Goal: Transaction & Acquisition: Purchase product/service

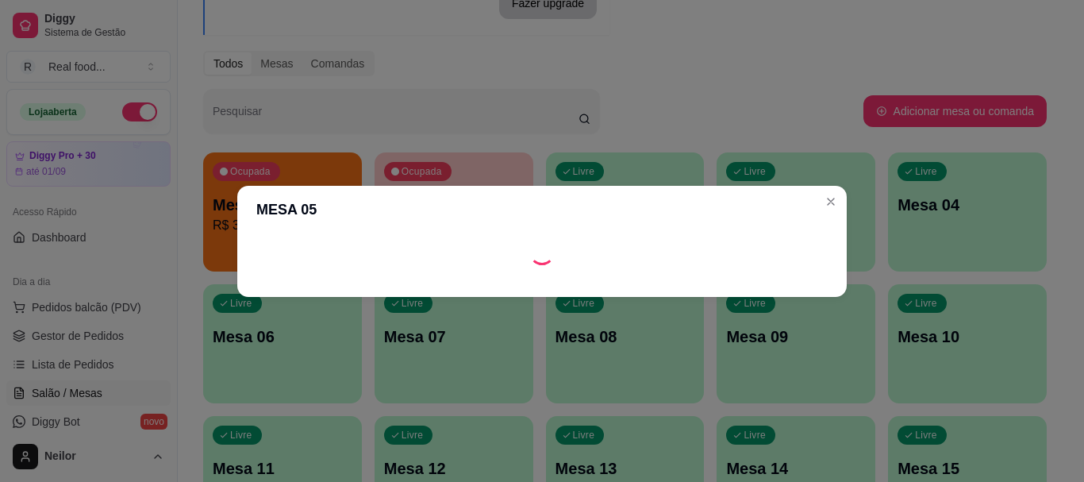
scroll to position [79, 0]
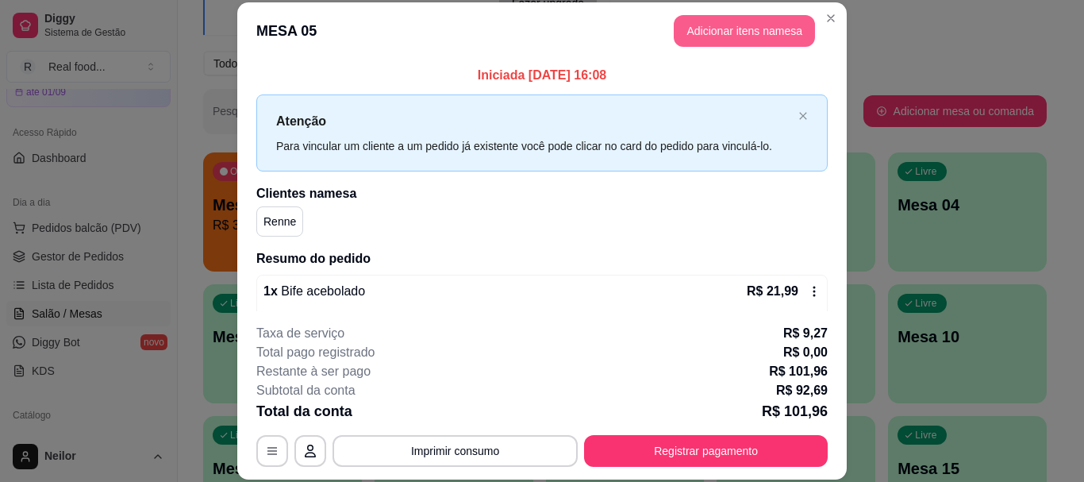
click at [724, 30] on button "Adicionar itens na mesa" at bounding box center [744, 31] width 141 height 32
click at [788, 114] on div "Nenhum produto adicionado" at bounding box center [905, 223] width 309 height 321
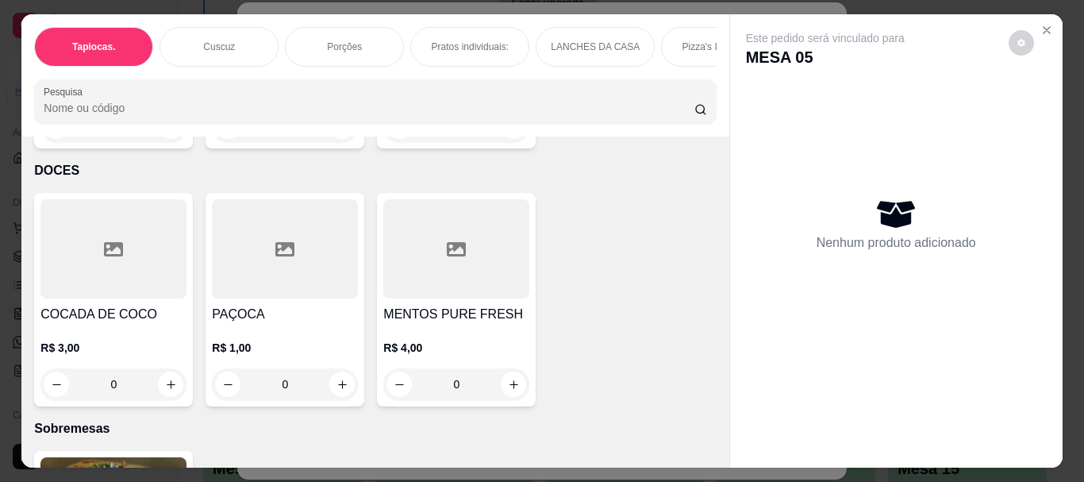
scroll to position [4284, 0]
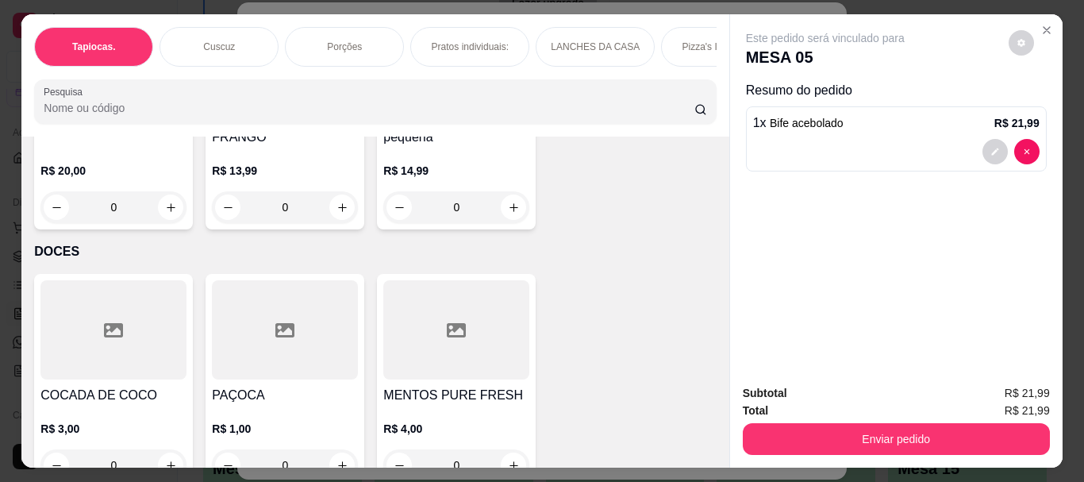
scroll to position [4126, 0]
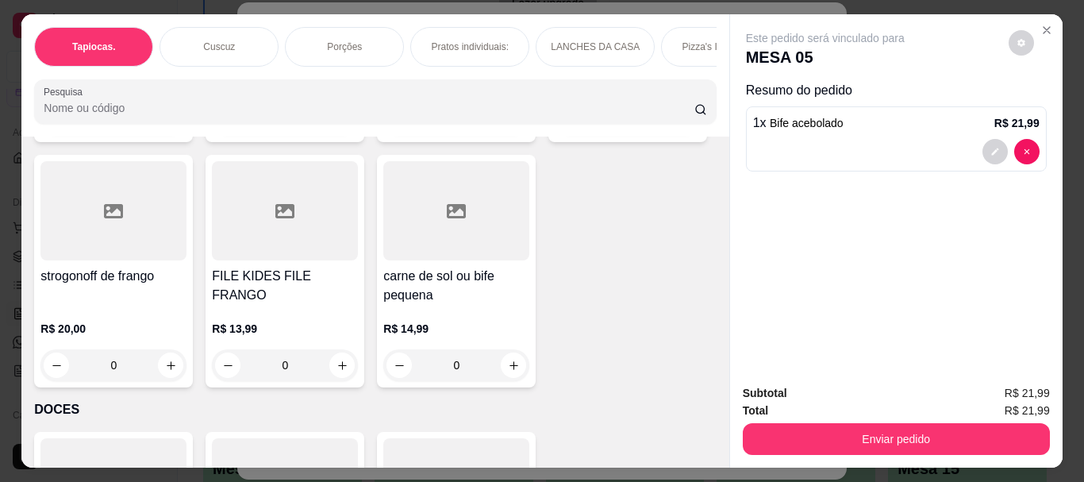
type input "2"
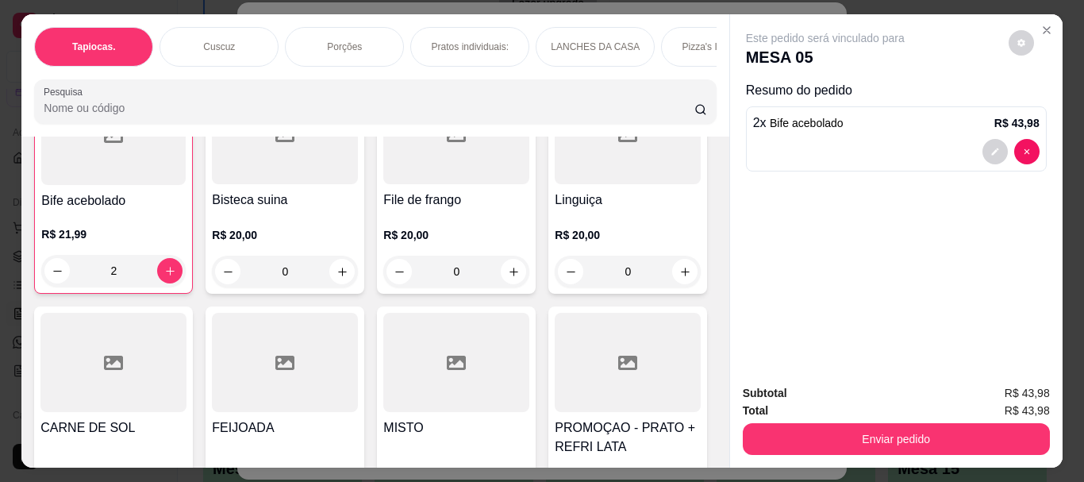
scroll to position [3571, 0]
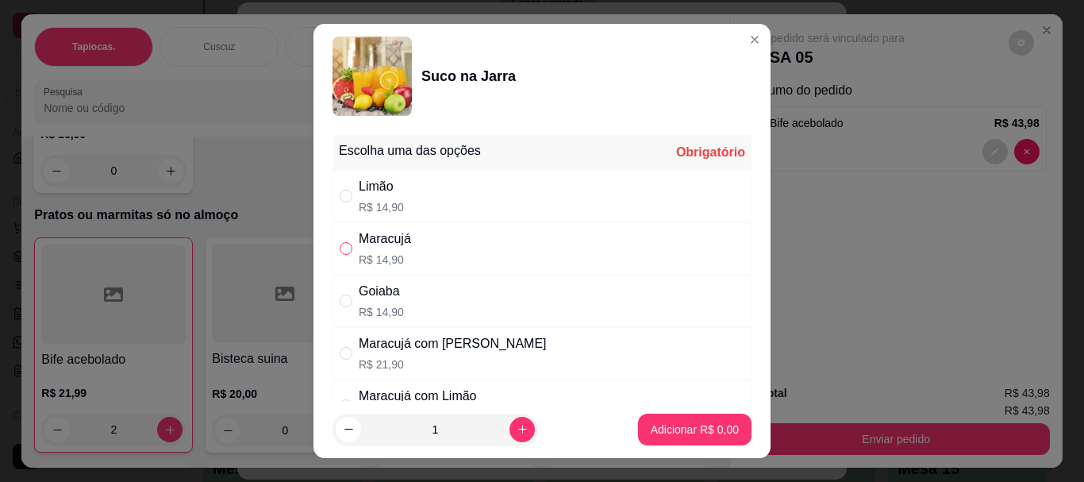
click at [340, 250] on input "" at bounding box center [346, 248] width 13 height 13
radio input "true"
click at [671, 425] on p "Adicionar R$ 14,90" at bounding box center [692, 428] width 92 height 15
type input "1"
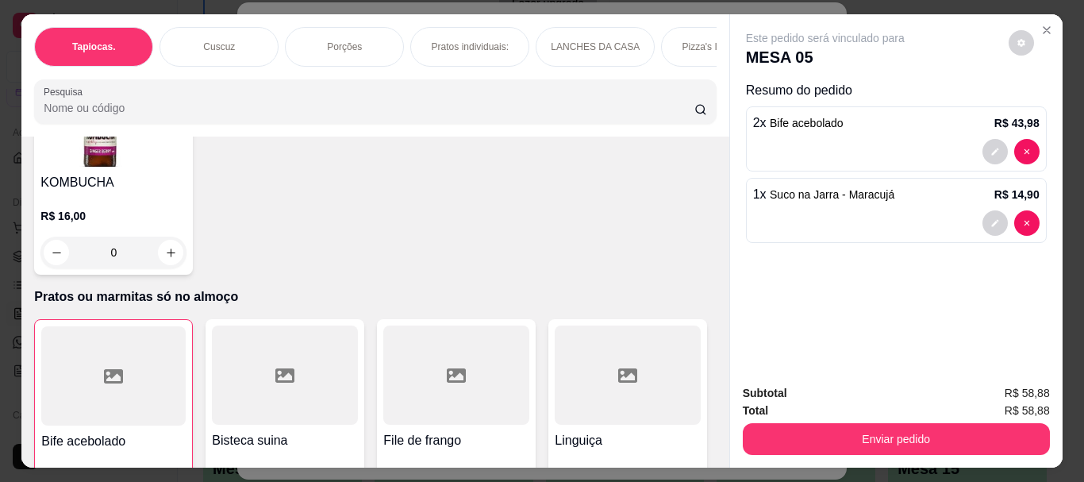
scroll to position [3281, 0]
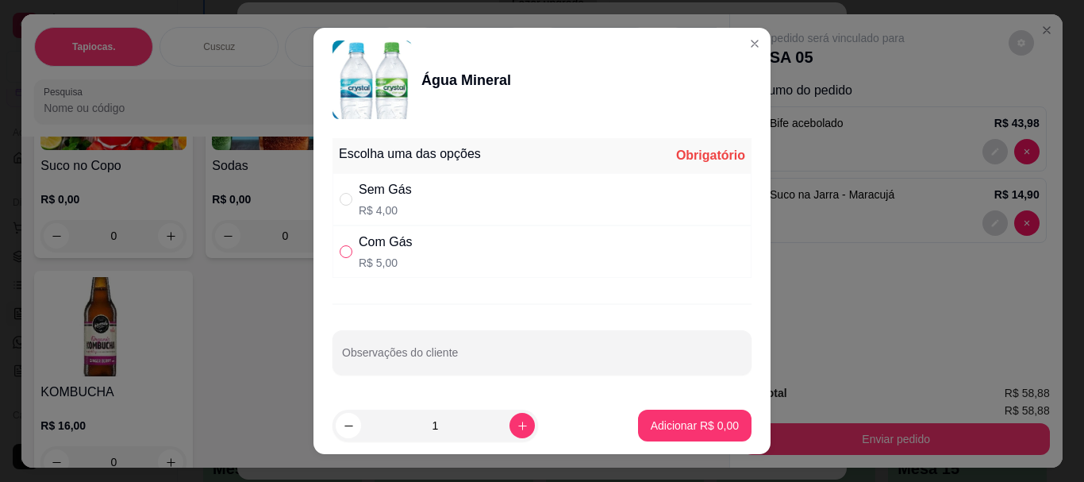
click at [345, 254] on input "" at bounding box center [346, 251] width 13 height 13
radio input "true"
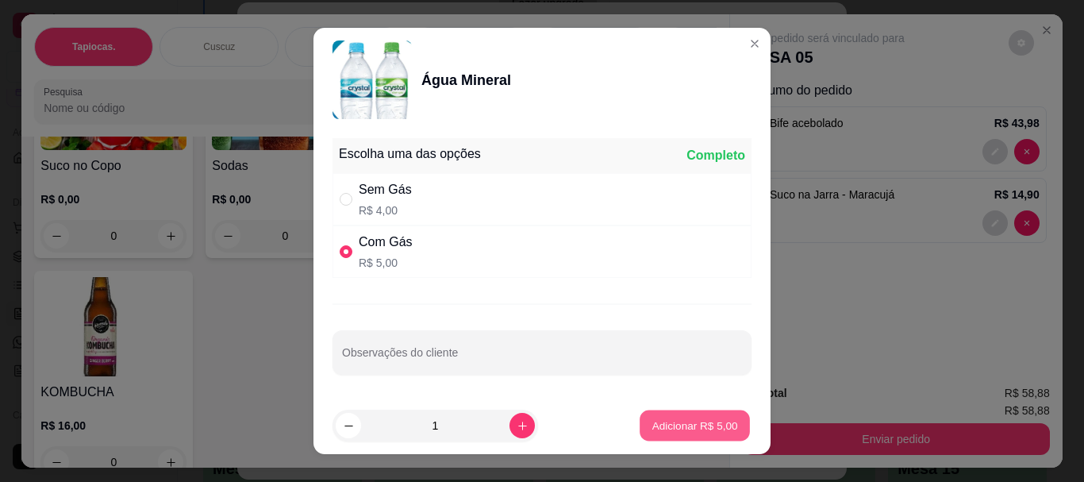
click at [694, 428] on p "Adicionar R$ 5,00" at bounding box center [694, 425] width 86 height 15
type input "1"
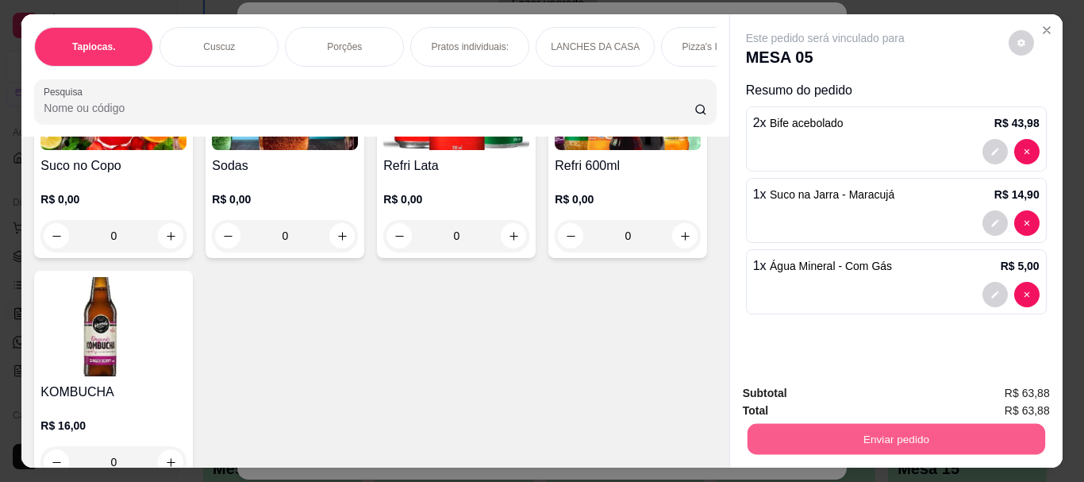
click at [874, 433] on button "Enviar pedido" at bounding box center [896, 438] width 298 height 31
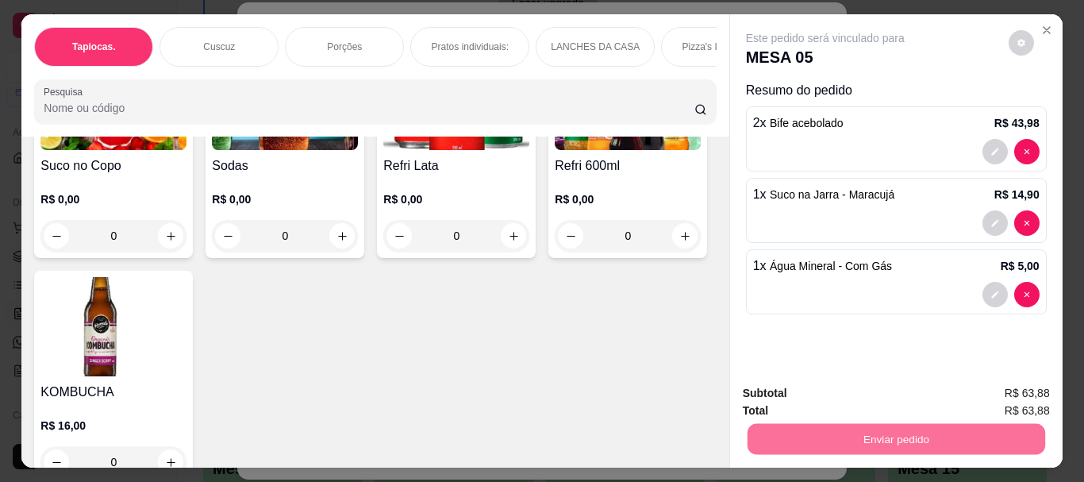
click at [866, 392] on button "Não registrar e enviar pedido" at bounding box center [843, 393] width 165 height 30
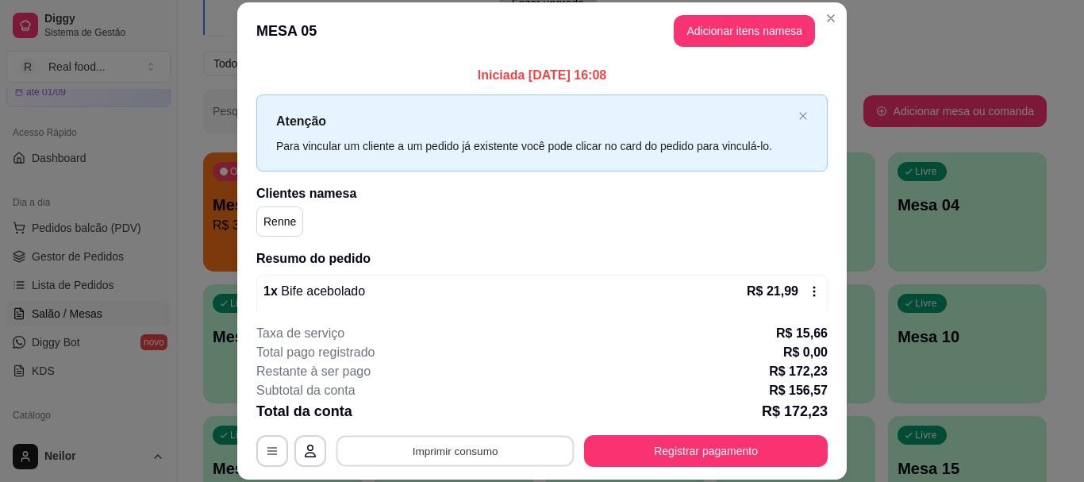
click at [463, 455] on button "Imprimir consumo" at bounding box center [455, 451] width 238 height 31
click at [741, 34] on button "Adicionar itens na mesa" at bounding box center [744, 31] width 141 height 32
click at [799, 114] on icon "close" at bounding box center [802, 115] width 7 height 7
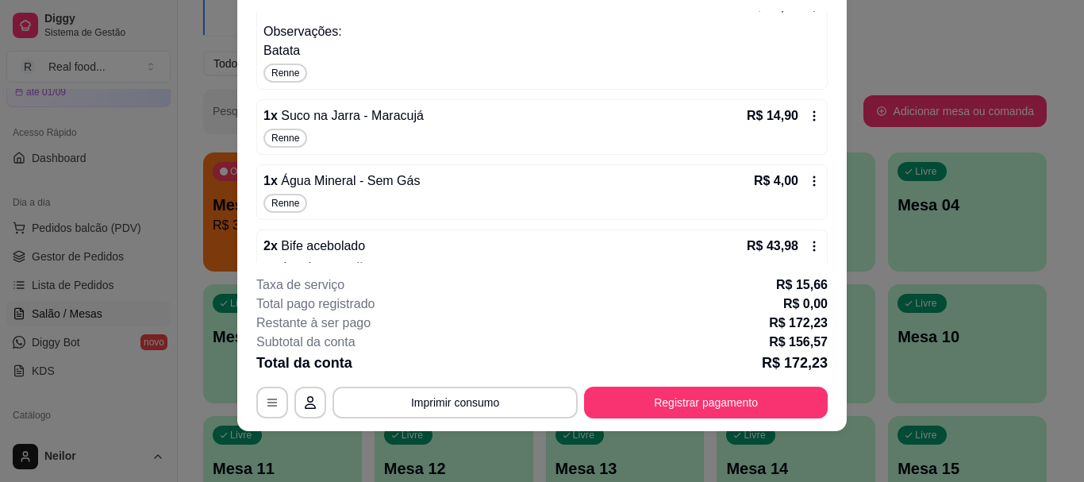
scroll to position [180, 0]
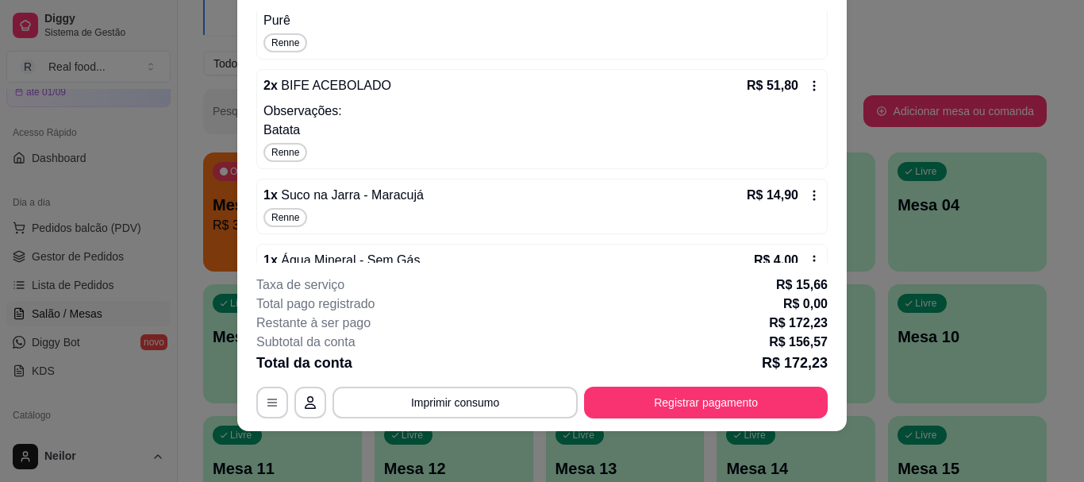
click at [808, 88] on icon at bounding box center [814, 85] width 13 height 13
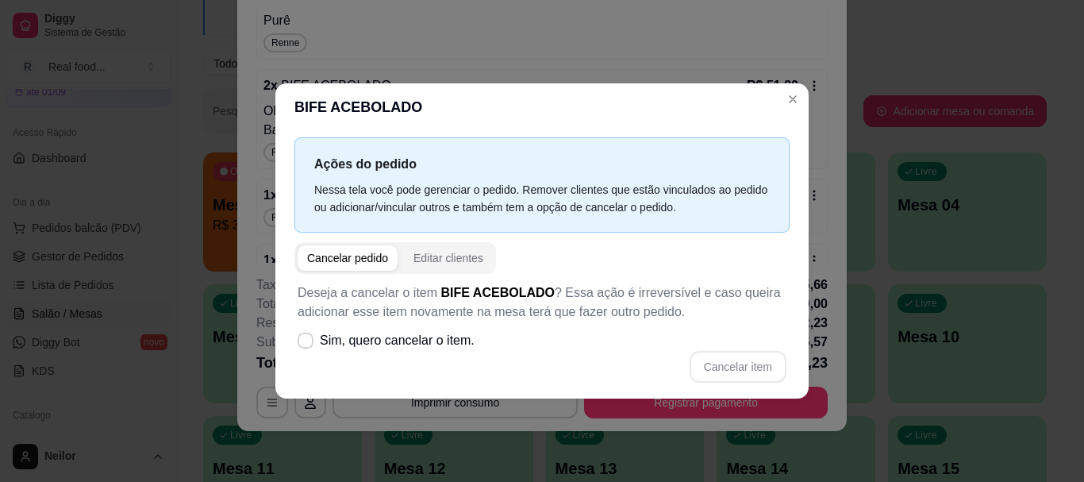
click at [365, 259] on div "Cancelar pedido" at bounding box center [347, 258] width 81 height 16
click at [306, 342] on icon at bounding box center [305, 340] width 12 height 9
click at [306, 343] on input "Sim, quero cancelar o item." at bounding box center [302, 348] width 10 height 10
checkbox input "true"
click at [740, 366] on button "Cancelar item" at bounding box center [737, 367] width 97 height 32
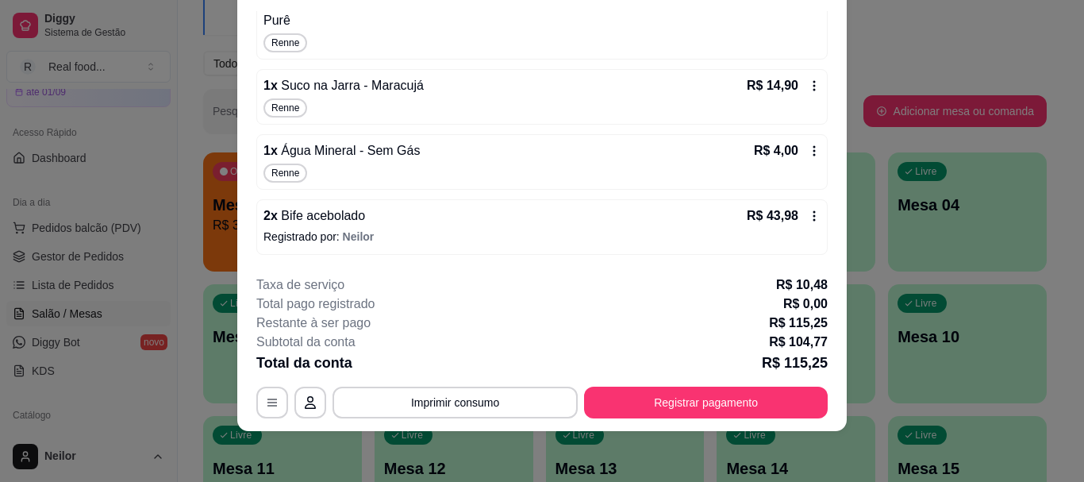
click at [808, 86] on icon at bounding box center [814, 85] width 13 height 13
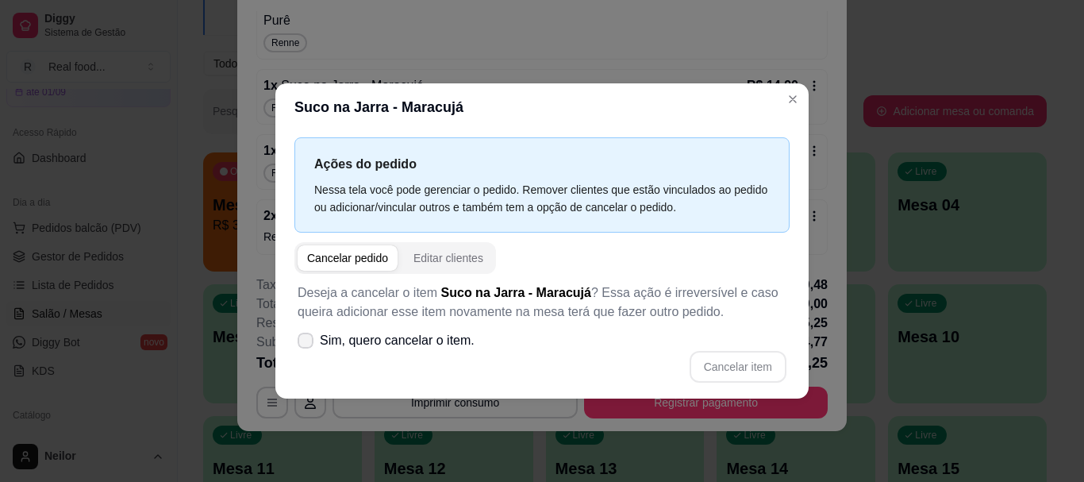
click at [301, 338] on icon at bounding box center [305, 341] width 13 height 10
click at [301, 343] on input "Sim, quero cancelar o item." at bounding box center [302, 348] width 10 height 10
checkbox input "true"
click at [737, 364] on button "Cancelar item" at bounding box center [737, 366] width 94 height 31
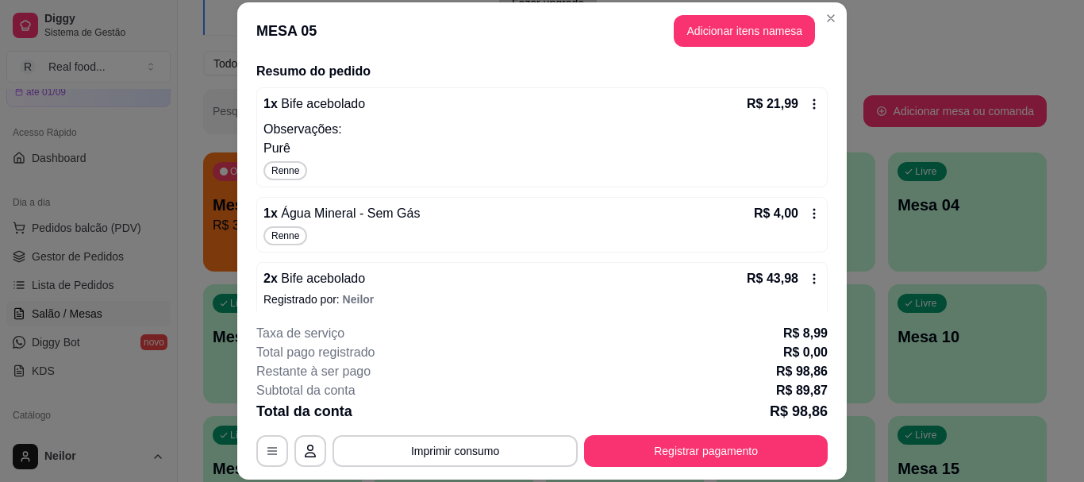
scroll to position [21, 0]
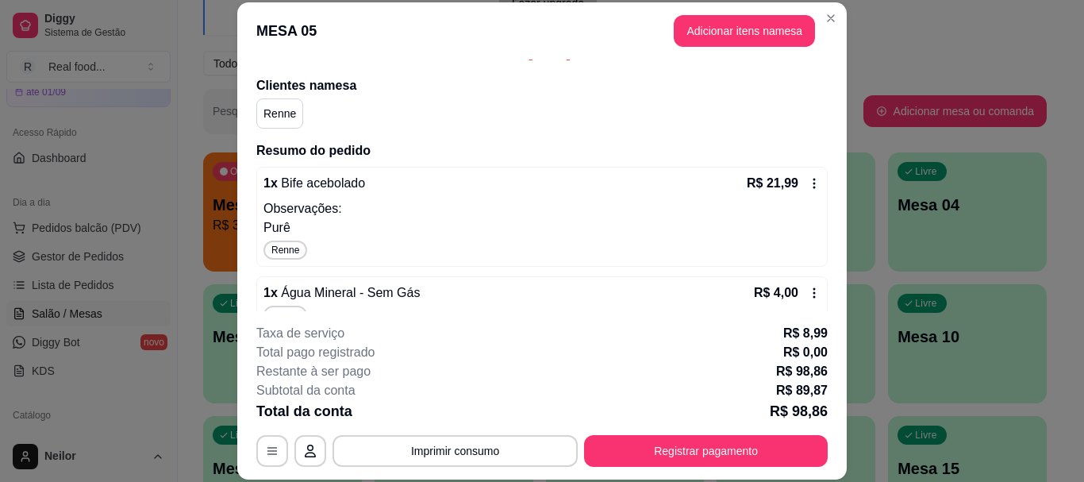
click at [808, 179] on icon at bounding box center [814, 183] width 13 height 13
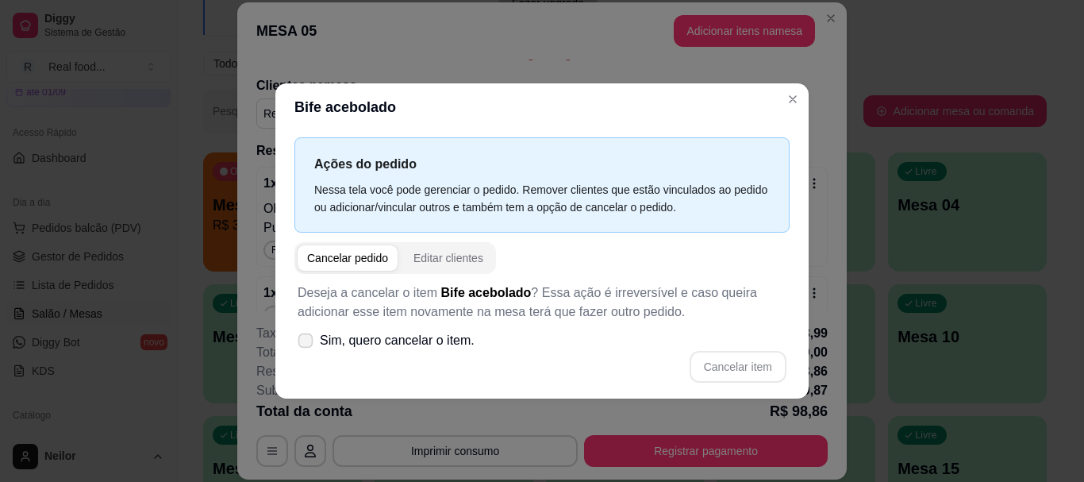
click at [308, 340] on icon at bounding box center [305, 340] width 12 height 9
click at [307, 343] on input "Sim, quero cancelar o item." at bounding box center [302, 348] width 10 height 10
checkbox input "true"
click at [739, 365] on button "Cancelar item" at bounding box center [737, 366] width 94 height 31
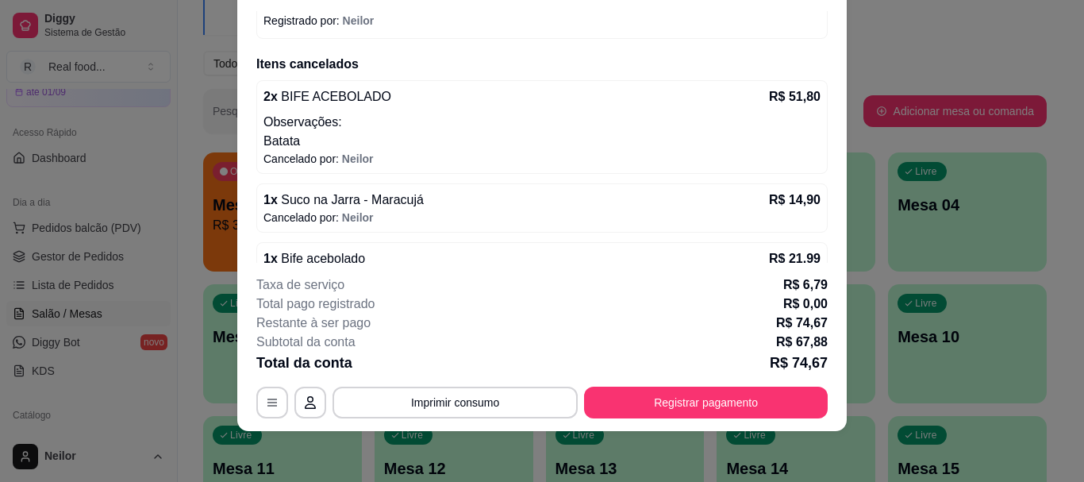
scroll to position [431, 0]
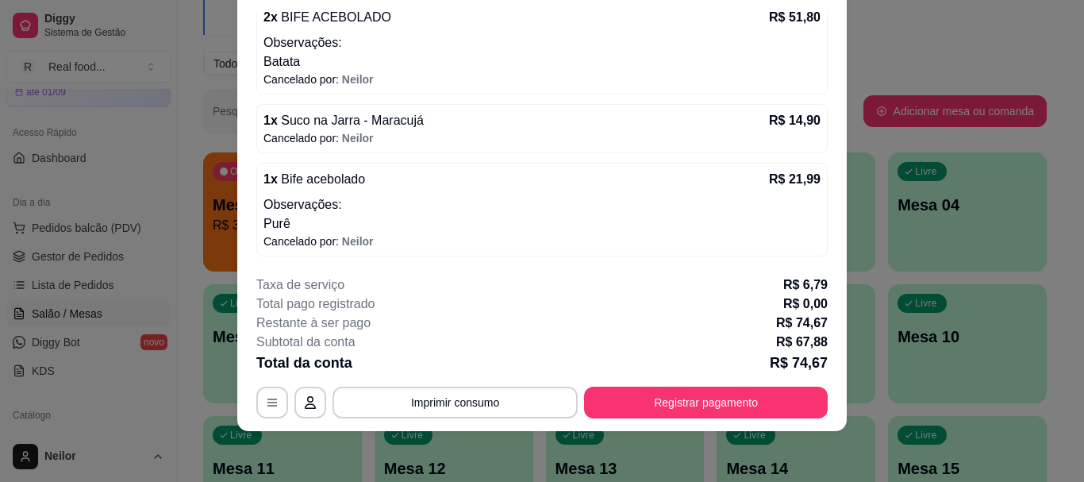
click at [697, 217] on p "Purê" at bounding box center [541, 223] width 557 height 19
click at [450, 209] on p "Observações:" at bounding box center [541, 204] width 557 height 19
click at [754, 187] on div "1 x Bife acebolado R$ 21,99" at bounding box center [541, 179] width 557 height 19
click at [498, 221] on p "Purê" at bounding box center [541, 223] width 557 height 19
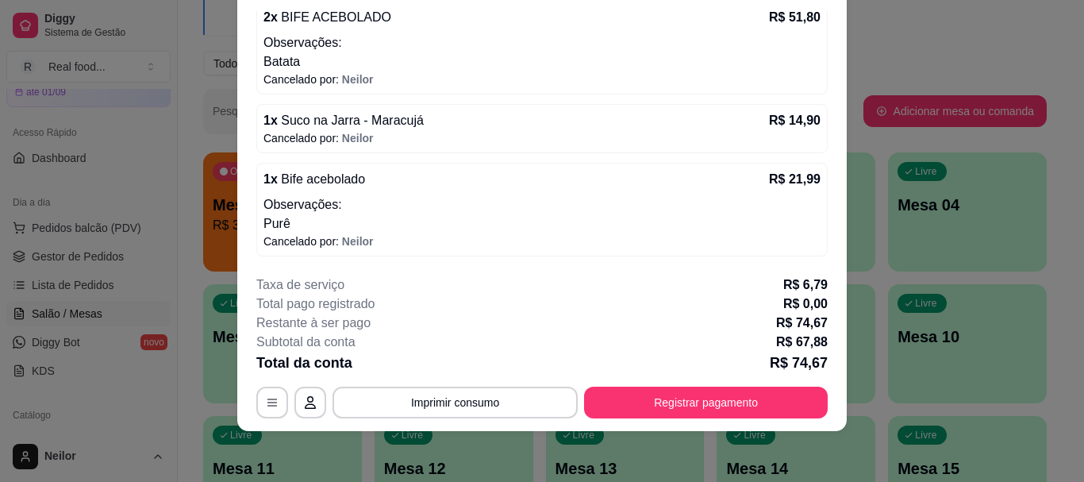
click at [309, 218] on p "Purê" at bounding box center [541, 223] width 557 height 19
click at [309, 217] on p "Purê" at bounding box center [541, 223] width 557 height 19
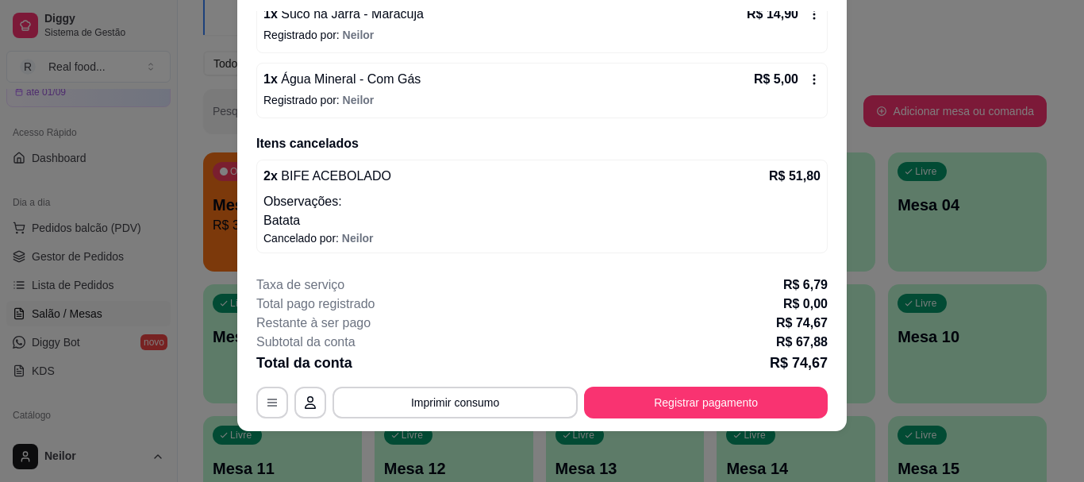
scroll to position [193, 0]
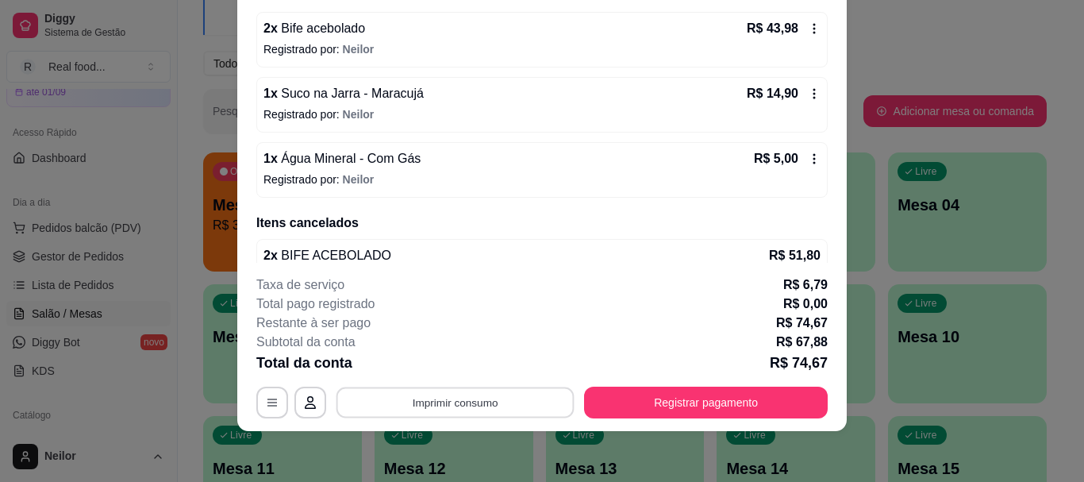
click at [482, 400] on button "Imprimir consumo" at bounding box center [455, 402] width 238 height 31
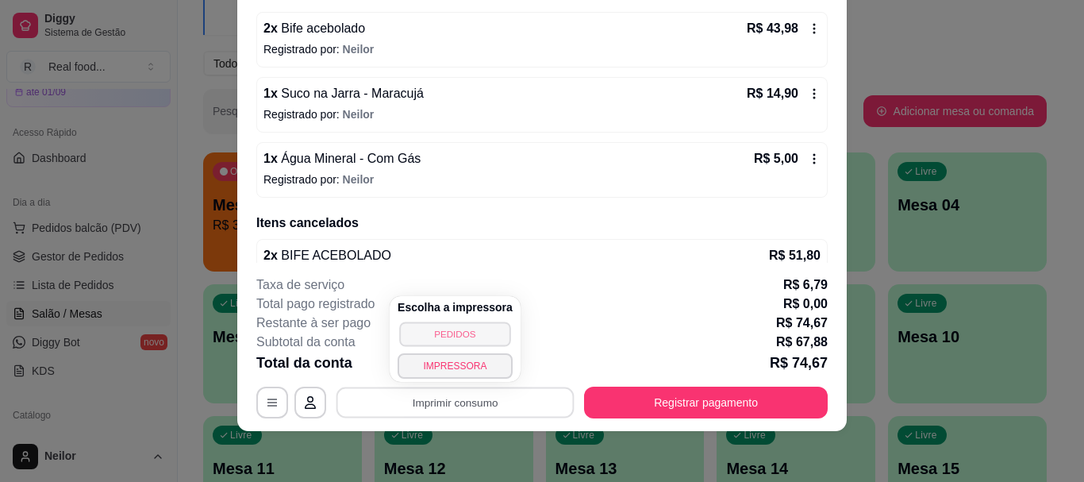
click at [470, 329] on button "PEDIDOS" at bounding box center [454, 333] width 111 height 25
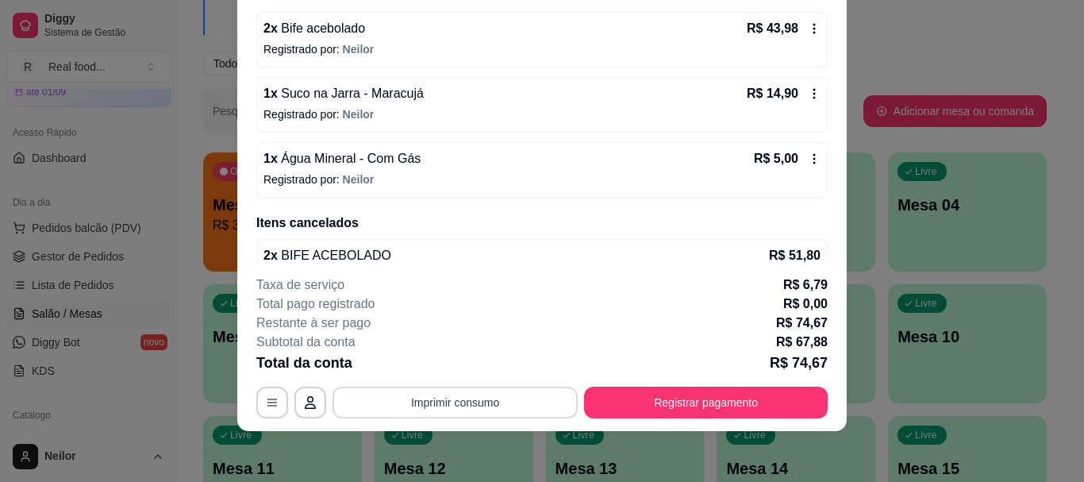
click at [502, 405] on button "Imprimir consumo" at bounding box center [454, 402] width 245 height 32
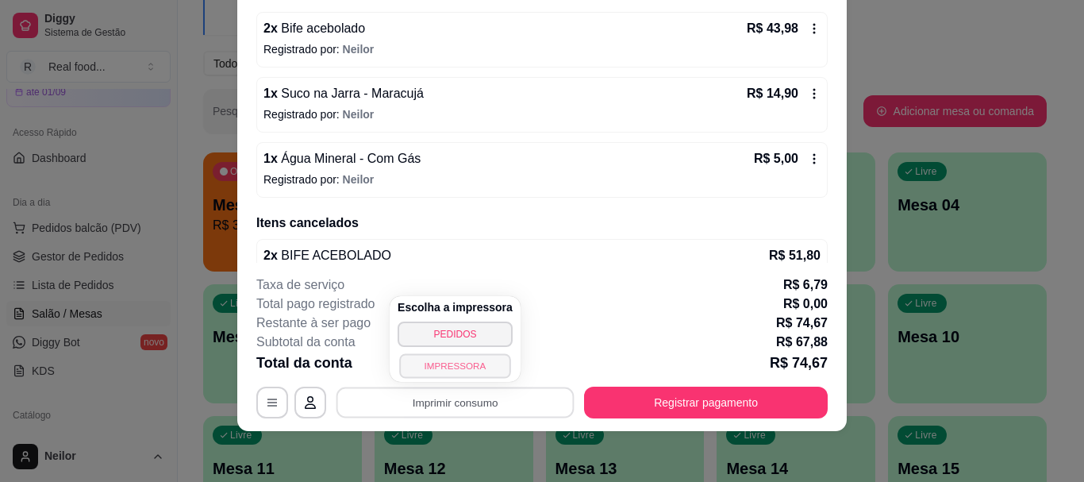
click at [461, 367] on button "IMPRESSORA" at bounding box center [454, 365] width 111 height 25
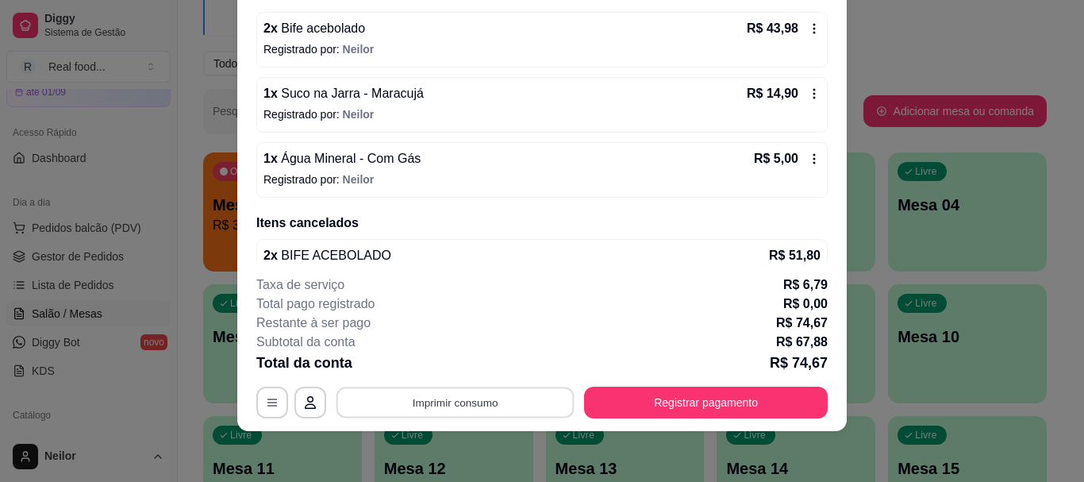
click at [449, 395] on button "Imprimir consumo" at bounding box center [455, 402] width 238 height 31
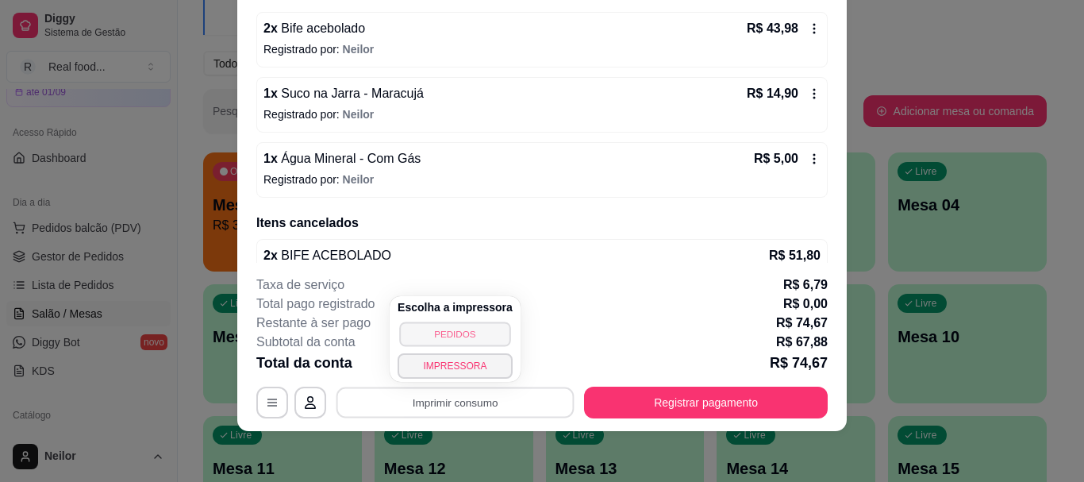
click at [454, 334] on button "PEDIDOS" at bounding box center [454, 333] width 111 height 25
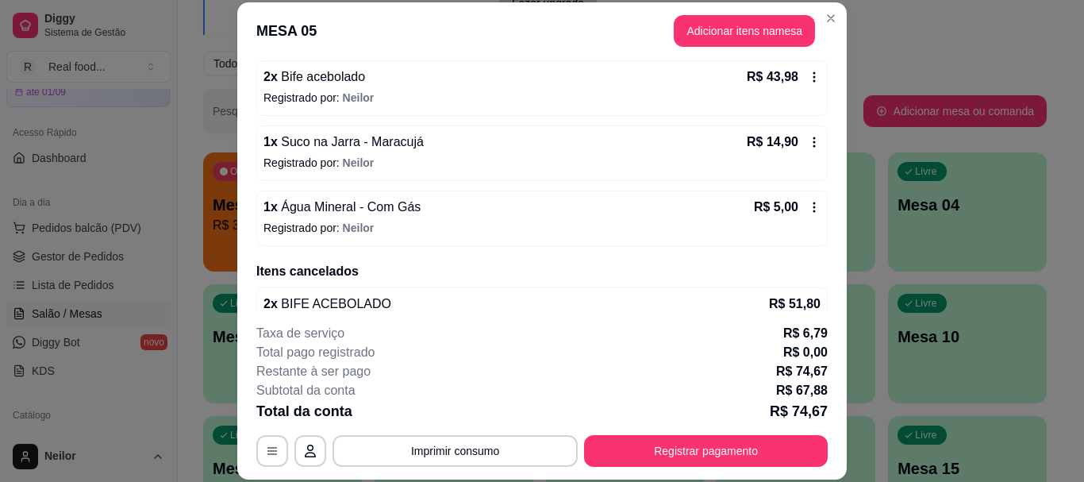
click at [461, 220] on p "Registrado por: [PERSON_NAME]" at bounding box center [541, 228] width 557 height 16
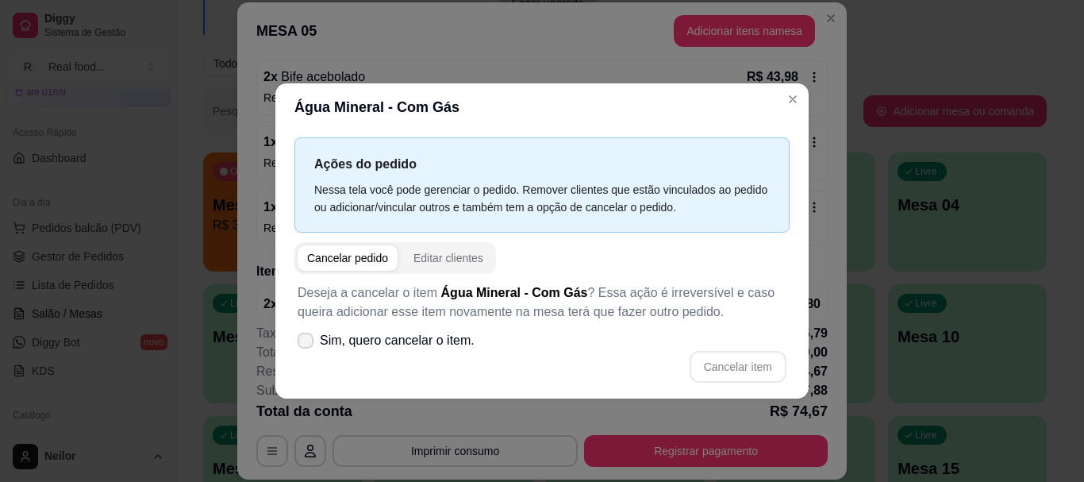
click at [307, 340] on icon at bounding box center [305, 341] width 13 height 10
click at [307, 343] on input "Sim, quero cancelar o item." at bounding box center [302, 348] width 10 height 10
checkbox input "true"
click at [728, 368] on button "Cancelar item" at bounding box center [737, 367] width 97 height 32
click at [728, 368] on div "Cancelar item" at bounding box center [542, 367] width 489 height 32
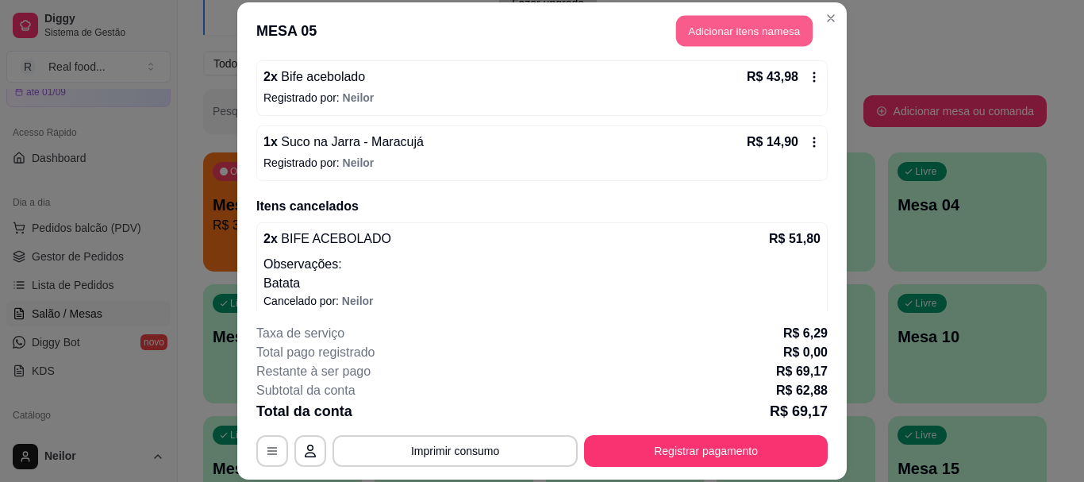
click at [724, 23] on button "Adicionar itens na mesa" at bounding box center [744, 31] width 136 height 31
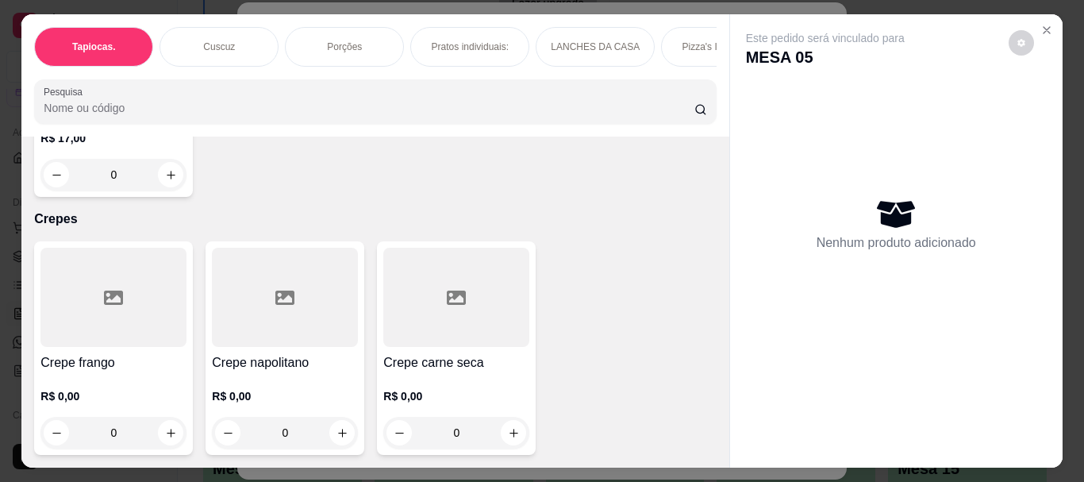
scroll to position [5177, 0]
click at [76, 89] on img at bounding box center [113, 39] width 146 height 99
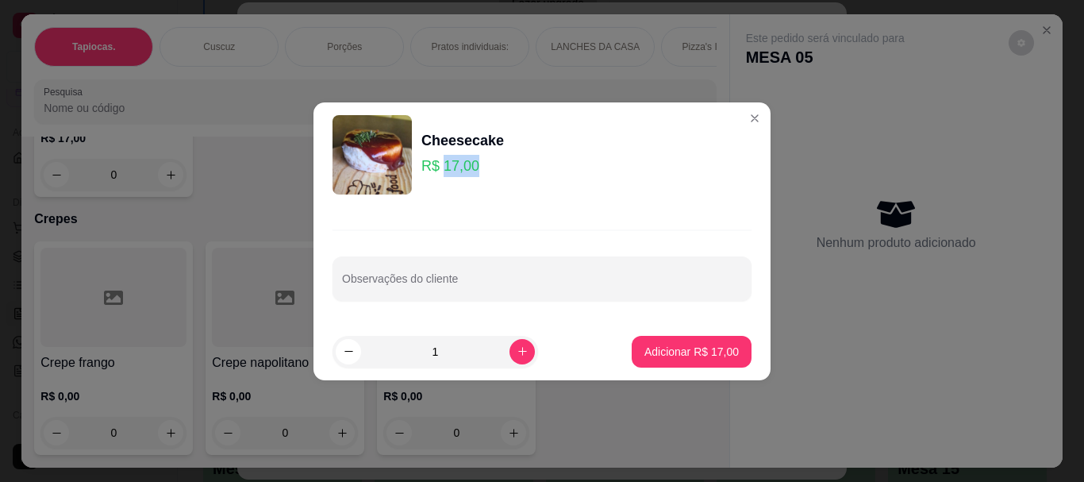
drag, startPoint x: 471, startPoint y: 167, endPoint x: 444, endPoint y: 175, distance: 28.1
click at [444, 175] on p "R$ 17,00" at bounding box center [462, 166] width 83 height 22
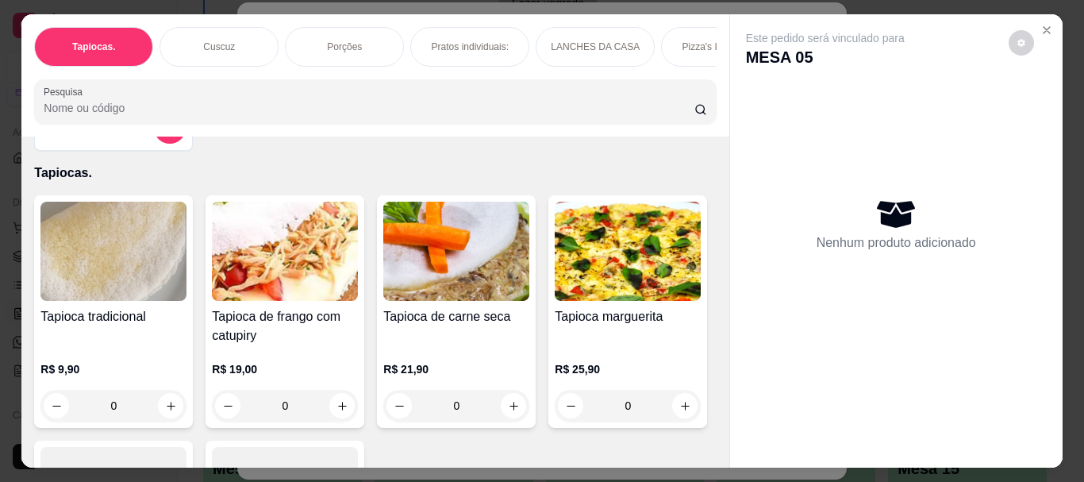
scroll to position [0, 0]
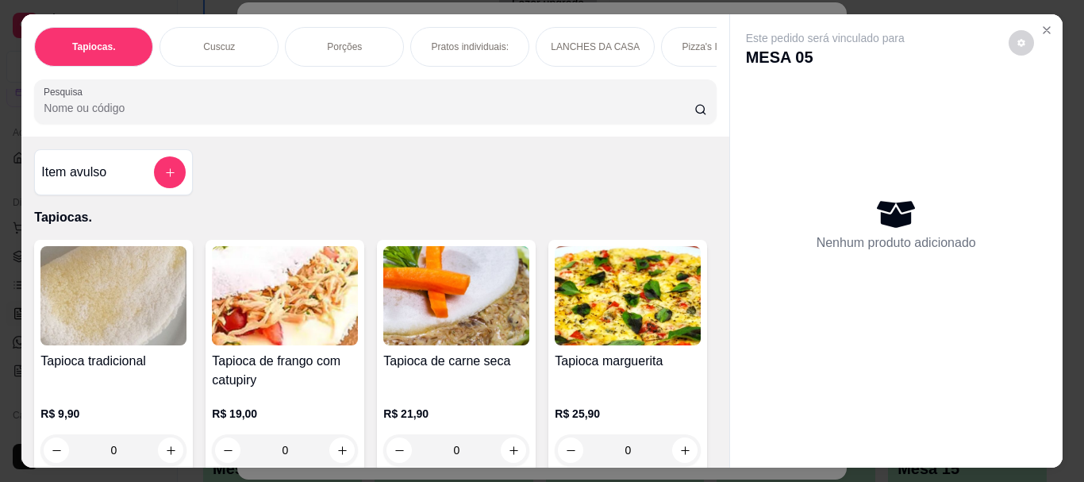
click at [129, 314] on img at bounding box center [113, 295] width 146 height 99
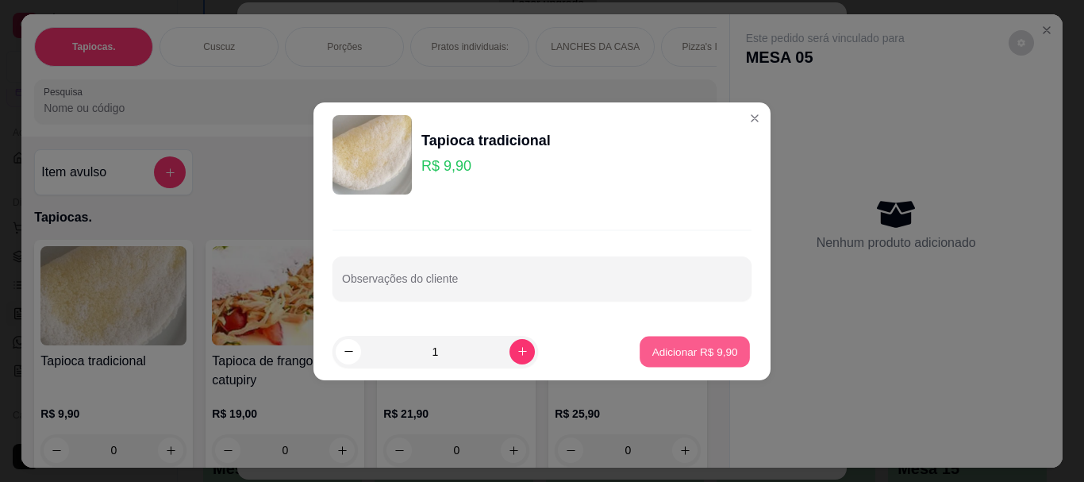
click at [676, 359] on p "Adicionar R$ 9,90" at bounding box center [694, 351] width 86 height 15
type input "1"
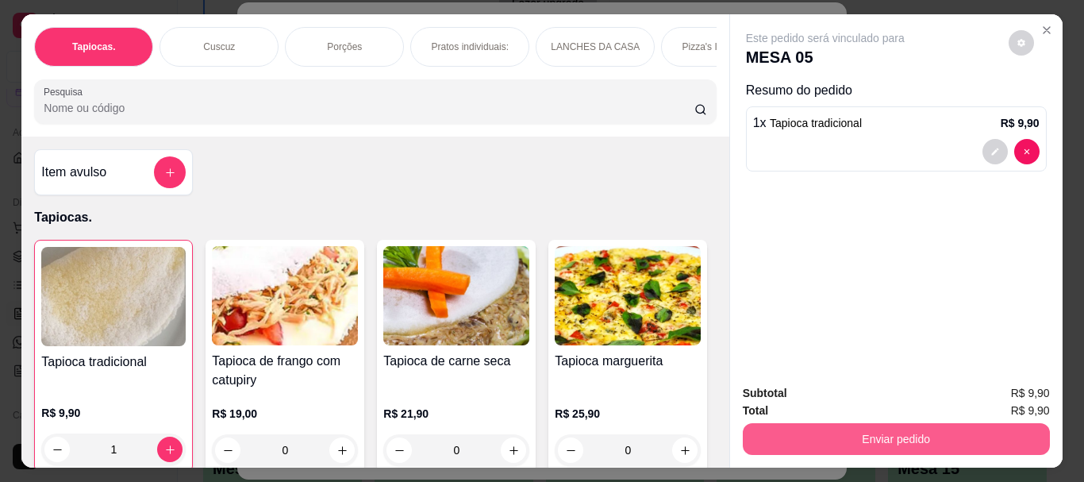
click at [911, 434] on button "Enviar pedido" at bounding box center [896, 439] width 307 height 32
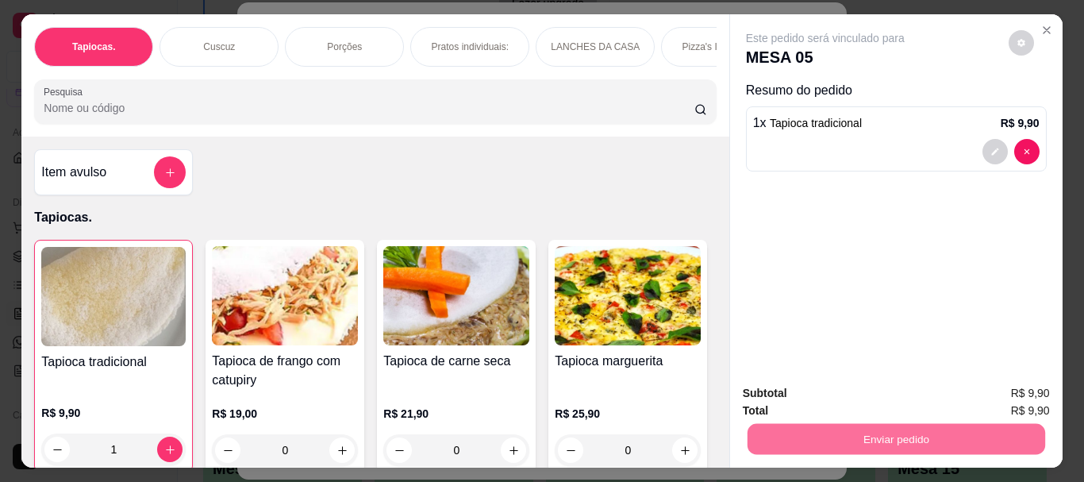
click at [882, 396] on button "Não registrar e enviar pedido" at bounding box center [843, 392] width 160 height 29
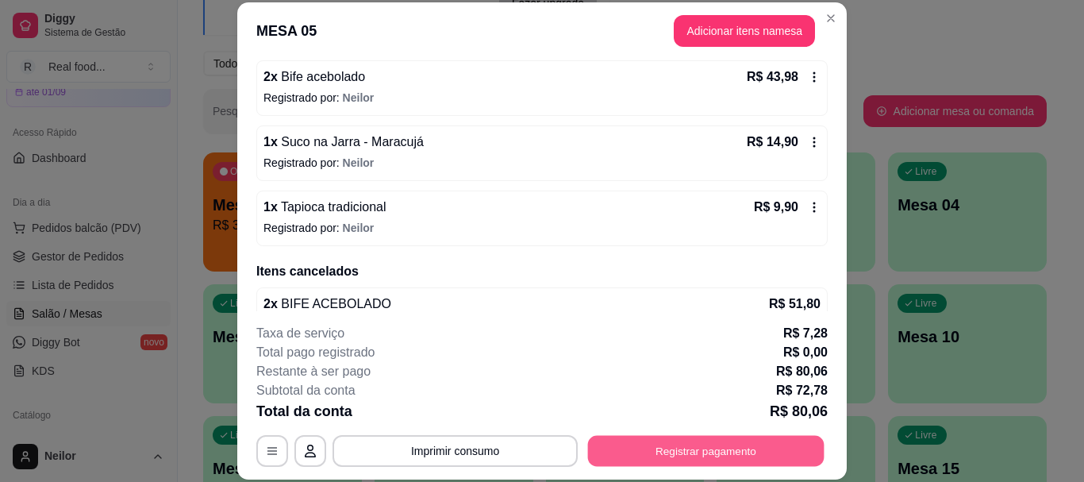
click at [634, 450] on button "Registrar pagamento" at bounding box center [706, 451] width 236 height 31
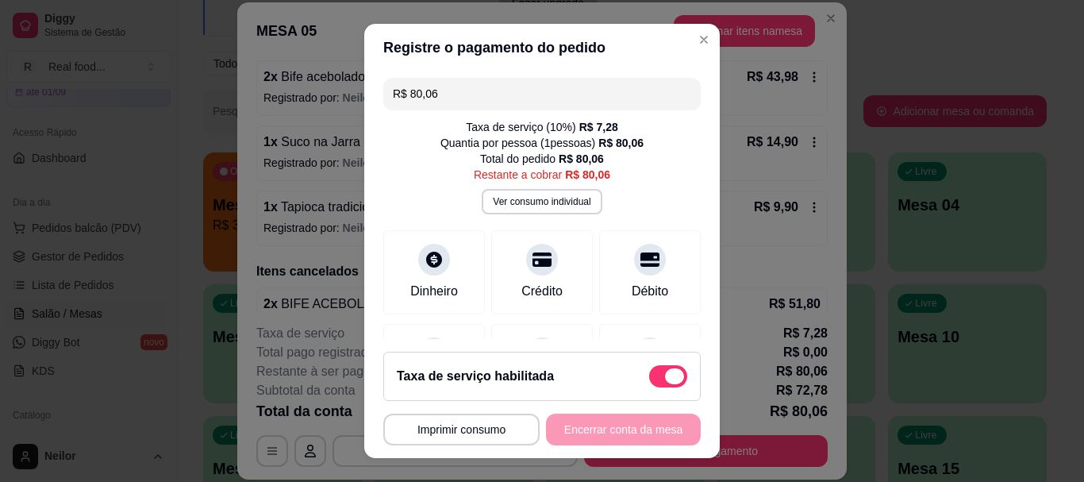
click at [649, 370] on span at bounding box center [668, 376] width 38 height 22
click at [648, 378] on input "checkbox" at bounding box center [653, 383] width 10 height 10
checkbox input "true"
type input "R$ 72,78"
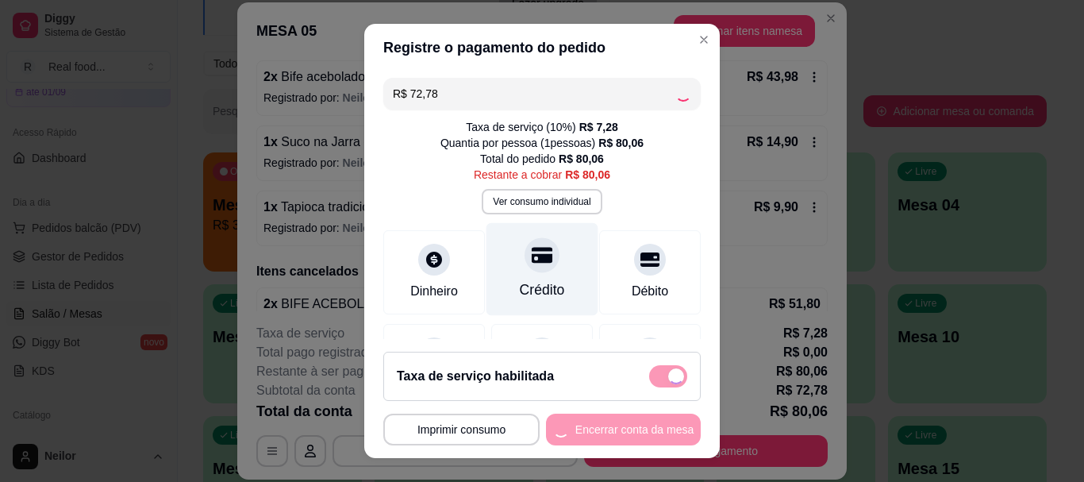
click at [523, 292] on div "Crédito" at bounding box center [542, 290] width 45 height 21
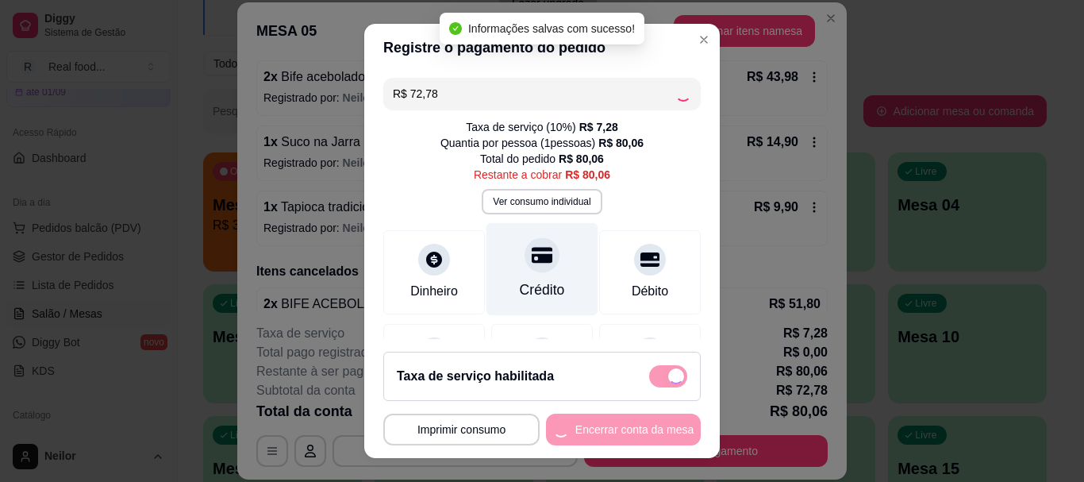
checkbox input "false"
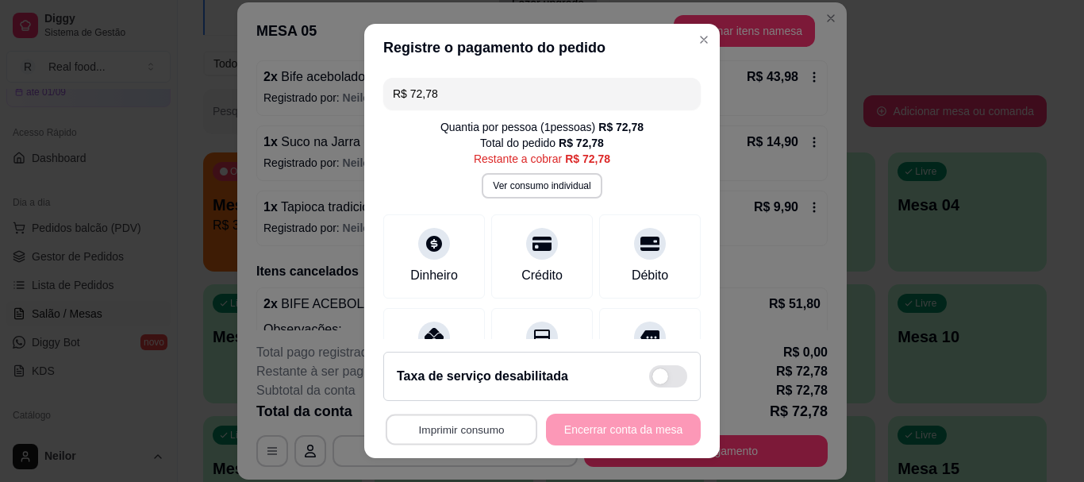
click at [470, 434] on button "Imprimir consumo" at bounding box center [462, 428] width 152 height 31
click at [463, 363] on button "PEDIDOS" at bounding box center [457, 360] width 111 height 25
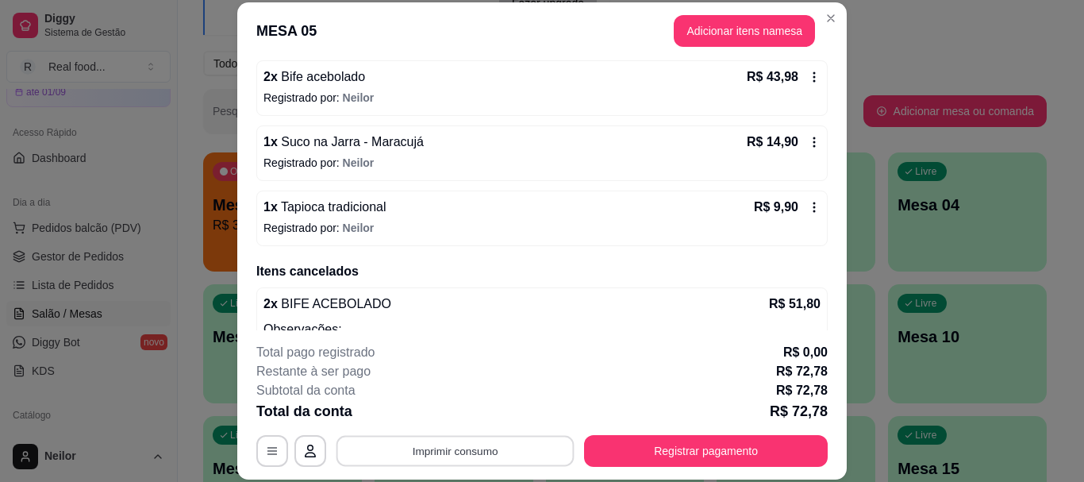
click at [478, 448] on button "Imprimir consumo" at bounding box center [455, 451] width 238 height 31
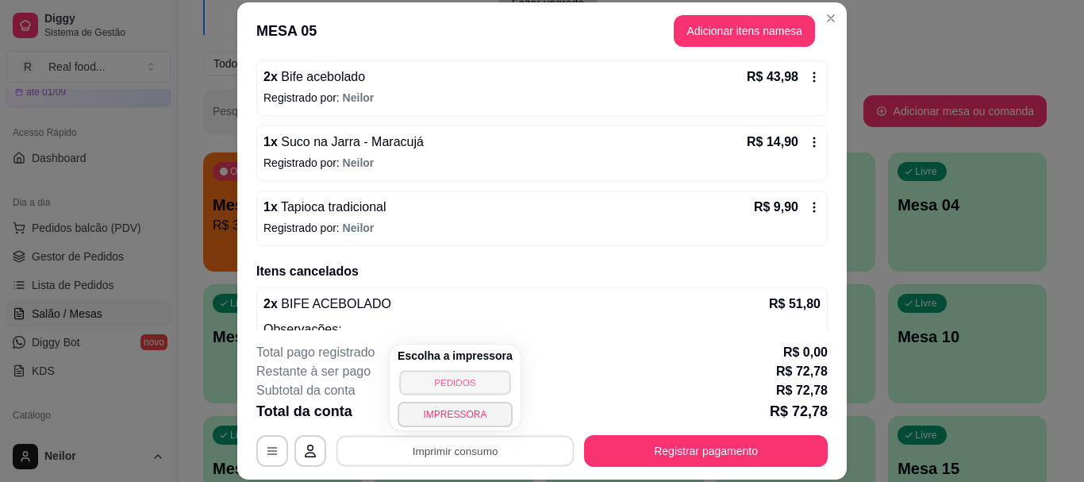
click at [459, 386] on button "PEDIDOS" at bounding box center [454, 382] width 111 height 25
